Goal: Transaction & Acquisition: Obtain resource

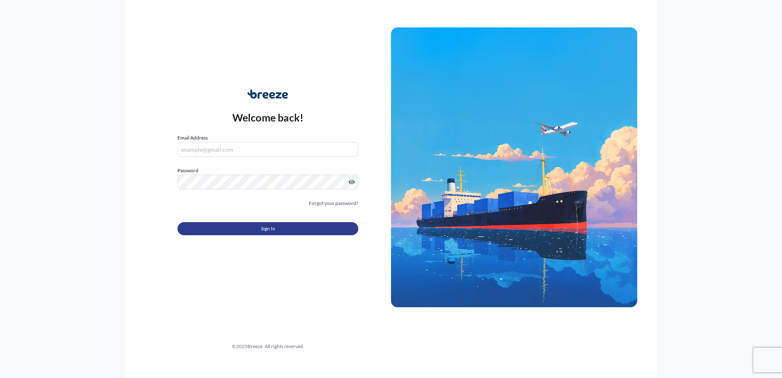
type input "[EMAIL_ADDRESS][DOMAIN_NAME]"
click at [317, 225] on button "Sign In" at bounding box center [268, 228] width 181 height 13
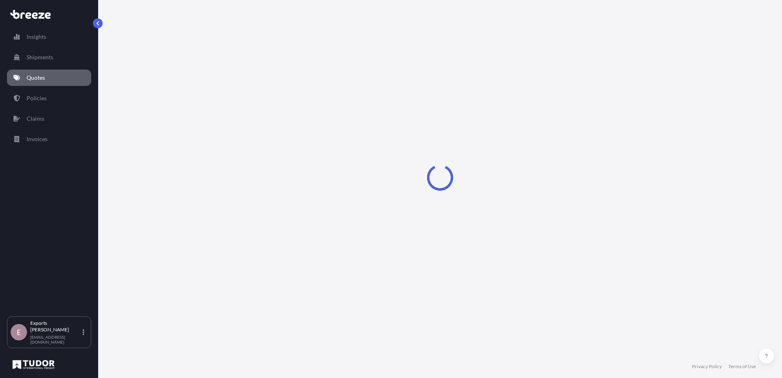
select select "Sea"
select select "1"
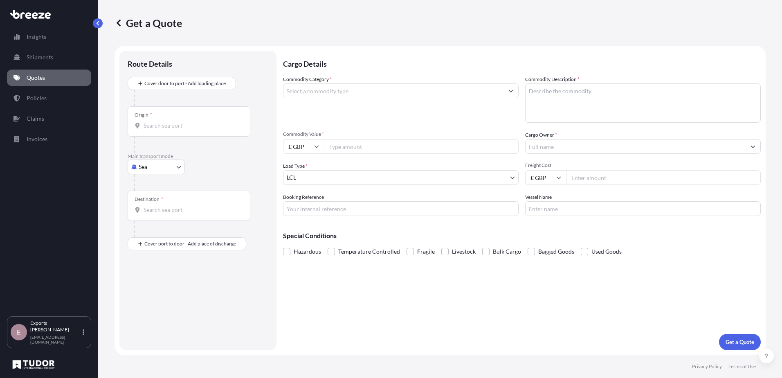
click at [160, 164] on body "Insights Shipments Quotes Policies Claims Invoices E Exports Tudor Freight [EMA…" at bounding box center [391, 189] width 782 height 378
click at [157, 198] on div "Air" at bounding box center [156, 203] width 51 height 15
select select "Air"
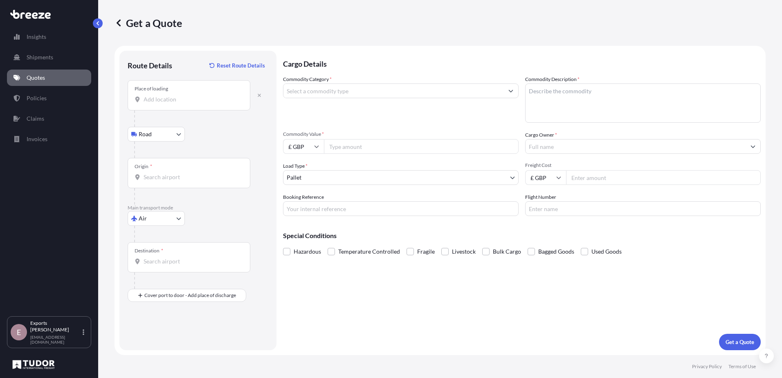
click at [180, 94] on div "Place of loading" at bounding box center [189, 95] width 123 height 30
click at [180, 95] on input "Place of loading" at bounding box center [192, 99] width 97 height 8
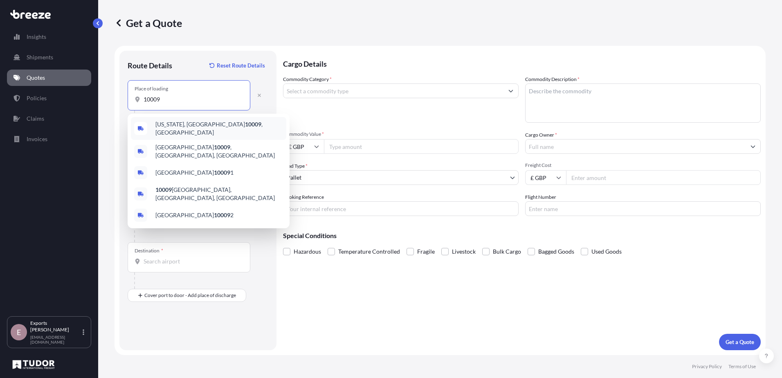
click at [202, 121] on div "[US_STATE][GEOGRAPHIC_DATA] , [GEOGRAPHIC_DATA]" at bounding box center [208, 128] width 155 height 23
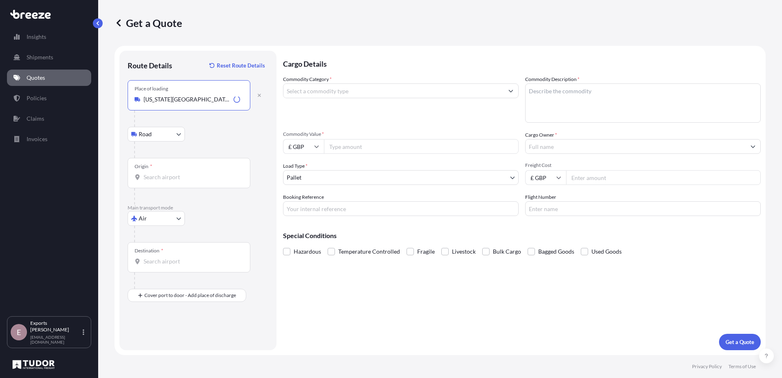
type input "[US_STATE][GEOGRAPHIC_DATA], [GEOGRAPHIC_DATA]"
click at [179, 174] on input "Origin *" at bounding box center [192, 177] width 97 height 8
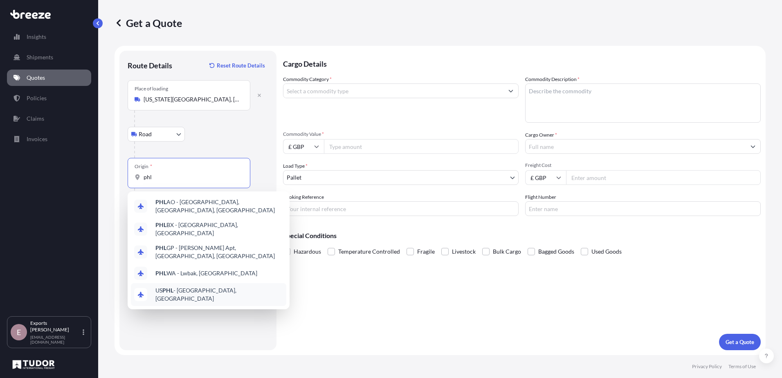
click at [222, 286] on span "US PHL - [GEOGRAPHIC_DATA], [GEOGRAPHIC_DATA]" at bounding box center [219, 294] width 128 height 16
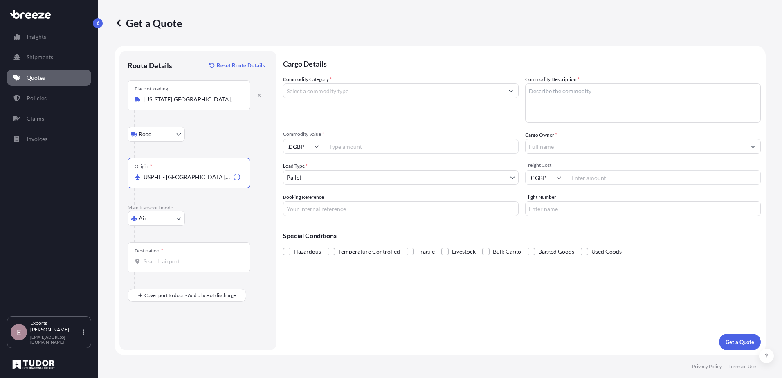
type input "USPHL - [GEOGRAPHIC_DATA], [GEOGRAPHIC_DATA]"
click at [173, 252] on div "Destination *" at bounding box center [189, 257] width 123 height 30
click at [173, 257] on input "Destination *" at bounding box center [192, 261] width 97 height 8
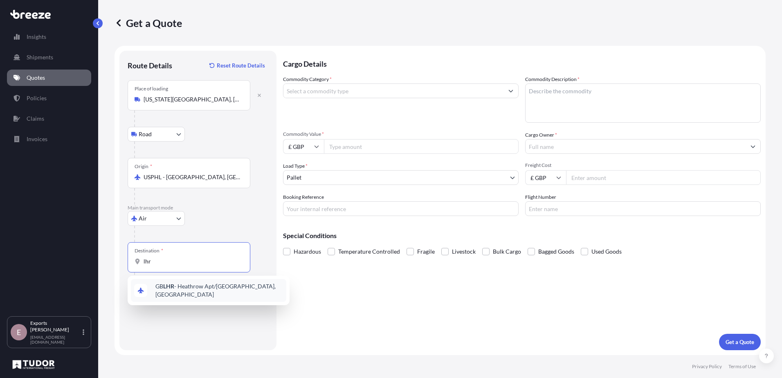
click at [190, 291] on span "GB LHR - Heathrow Apt/[GEOGRAPHIC_DATA], [GEOGRAPHIC_DATA]" at bounding box center [219, 290] width 128 height 16
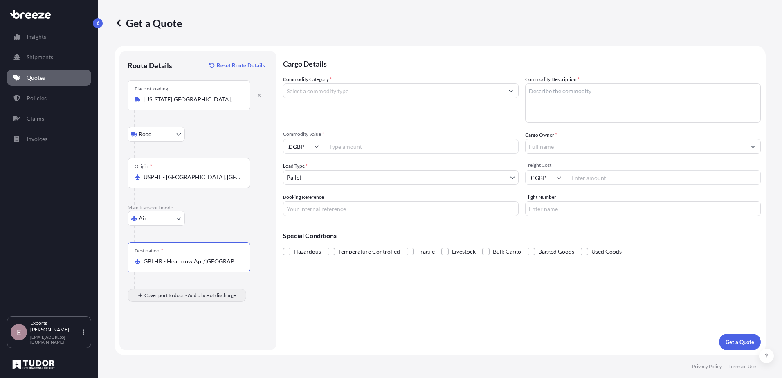
type input "GBLHR - Heathrow Apt/[GEOGRAPHIC_DATA], [GEOGRAPHIC_DATA]"
click at [175, 337] on input "Place of Discharge" at bounding box center [192, 339] width 97 height 8
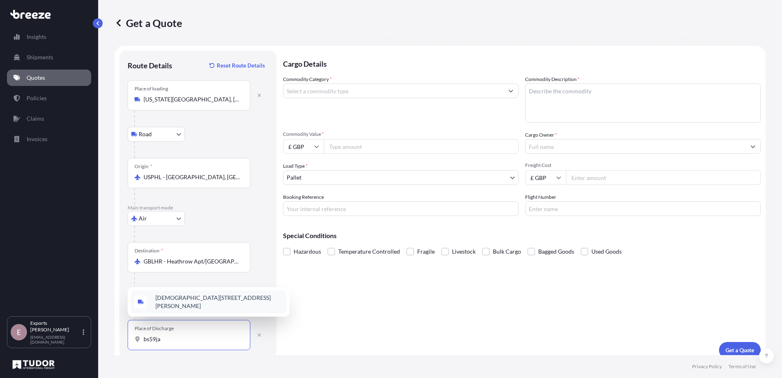
click at [210, 302] on span "[DEMOGRAPHIC_DATA][STREET_ADDRESS][PERSON_NAME]" at bounding box center [219, 302] width 128 height 16
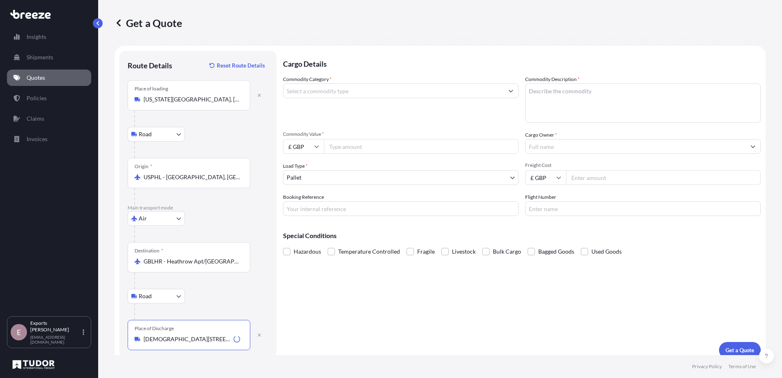
type input "[DEMOGRAPHIC_DATA][STREET_ADDRESS][PERSON_NAME]"
click at [350, 85] on input "Commodity Category *" at bounding box center [393, 90] width 220 height 15
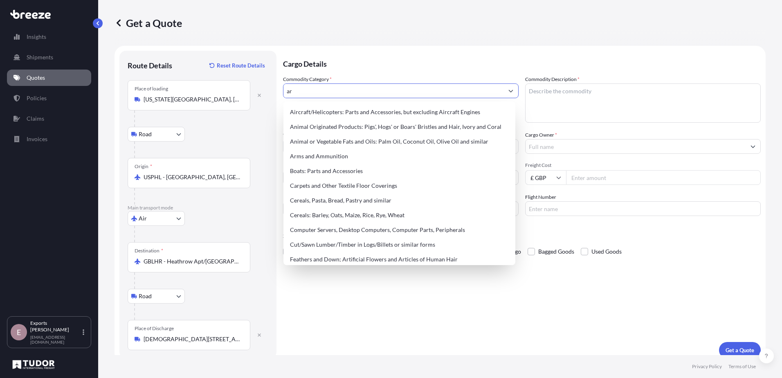
type input "a"
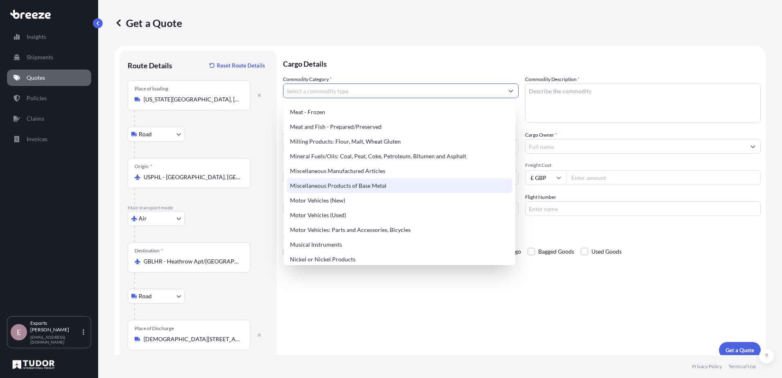
scroll to position [1104, 0]
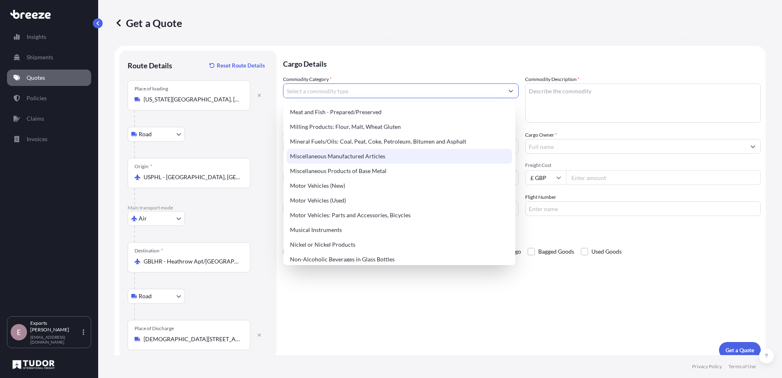
click at [371, 159] on div "Miscellaneous Manufactured Articles" at bounding box center [399, 156] width 225 height 15
type input "Miscellaneous Manufactured Articles"
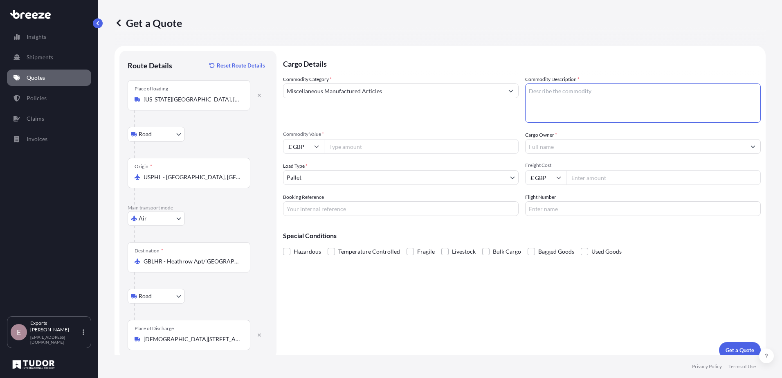
click at [596, 96] on textarea "Commodity Description *" at bounding box center [643, 102] width 236 height 39
type textarea "artwork"
click at [414, 148] on input "Commodity Value *" at bounding box center [421, 146] width 195 height 15
click at [367, 148] on input "290" at bounding box center [421, 146] width 195 height 15
type input "290044.9"
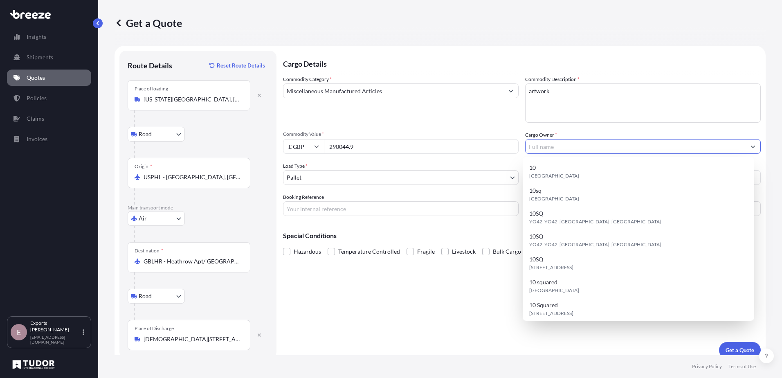
click at [605, 144] on input "Cargo Owner *" at bounding box center [636, 146] width 220 height 15
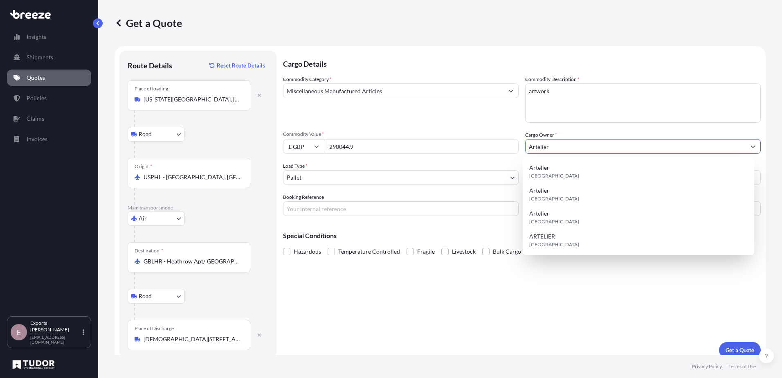
type input "Artelier"
drag, startPoint x: 544, startPoint y: 286, endPoint x: 550, endPoint y: 291, distance: 7.2
click at [545, 287] on div "Cargo Details Commodity Category * Miscellaneous Manufactured Articles Commodit…" at bounding box center [522, 205] width 478 height 308
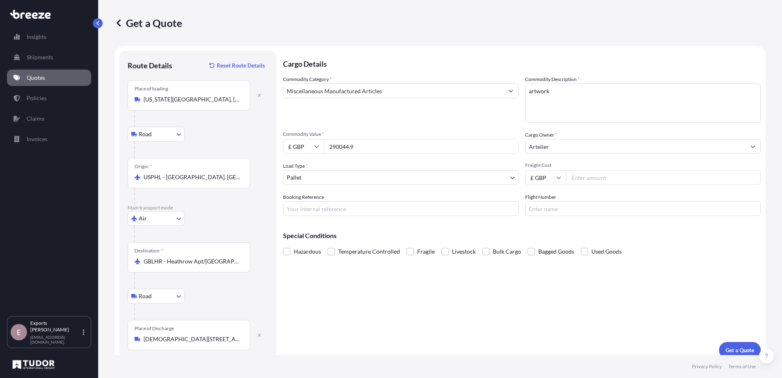
click at [576, 179] on input "Freight Cost" at bounding box center [663, 177] width 195 height 15
type input "3270"
click at [427, 209] on input "Booking Reference" at bounding box center [401, 208] width 236 height 15
click at [544, 212] on input "Flight Number" at bounding box center [643, 208] width 236 height 15
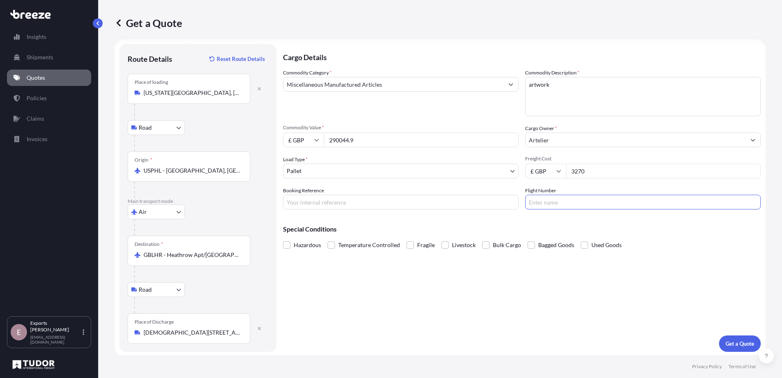
scroll to position [8, 0]
click at [465, 302] on div "Cargo Details Commodity Category * Miscellaneous Manufactured Articles Commodit…" at bounding box center [522, 197] width 478 height 308
click at [733, 344] on p "Get a Quote" at bounding box center [740, 342] width 29 height 8
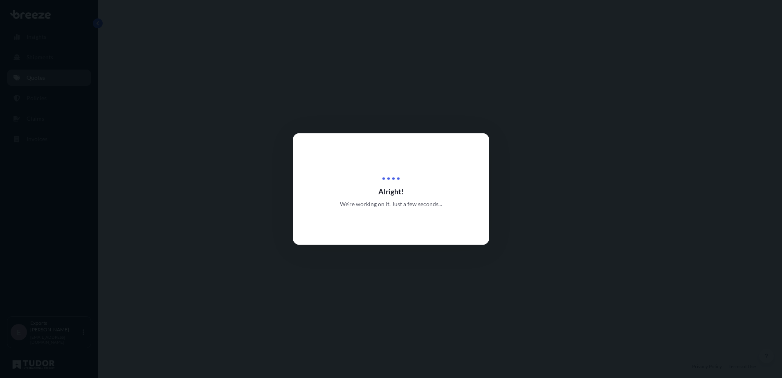
select select "Road"
select select "Air"
select select "Road"
select select "1"
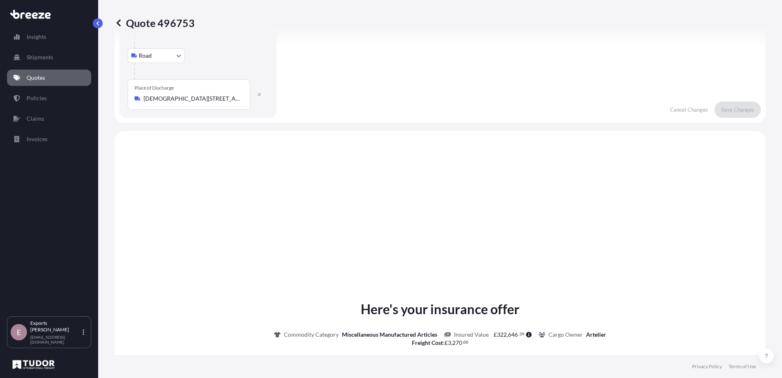
scroll to position [327, 0]
